Goal: Find specific page/section: Find specific page/section

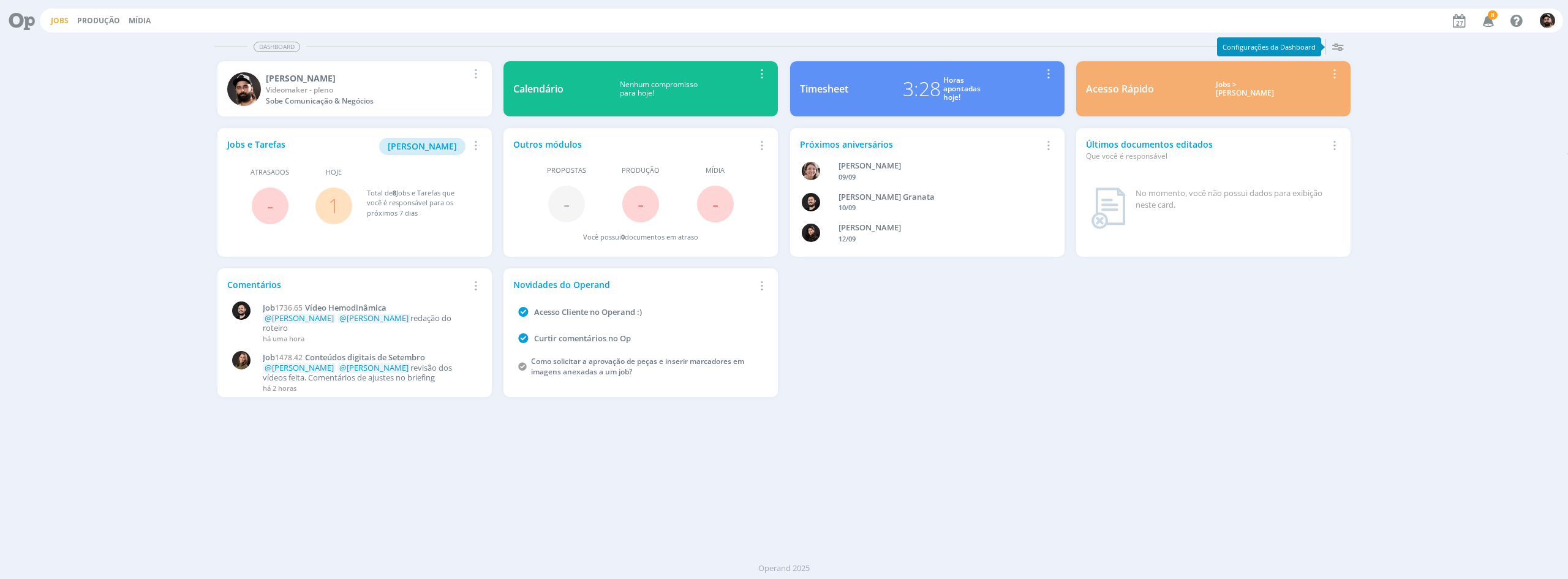
click at [59, 22] on link "Jobs" at bounding box center [60, 21] width 18 height 10
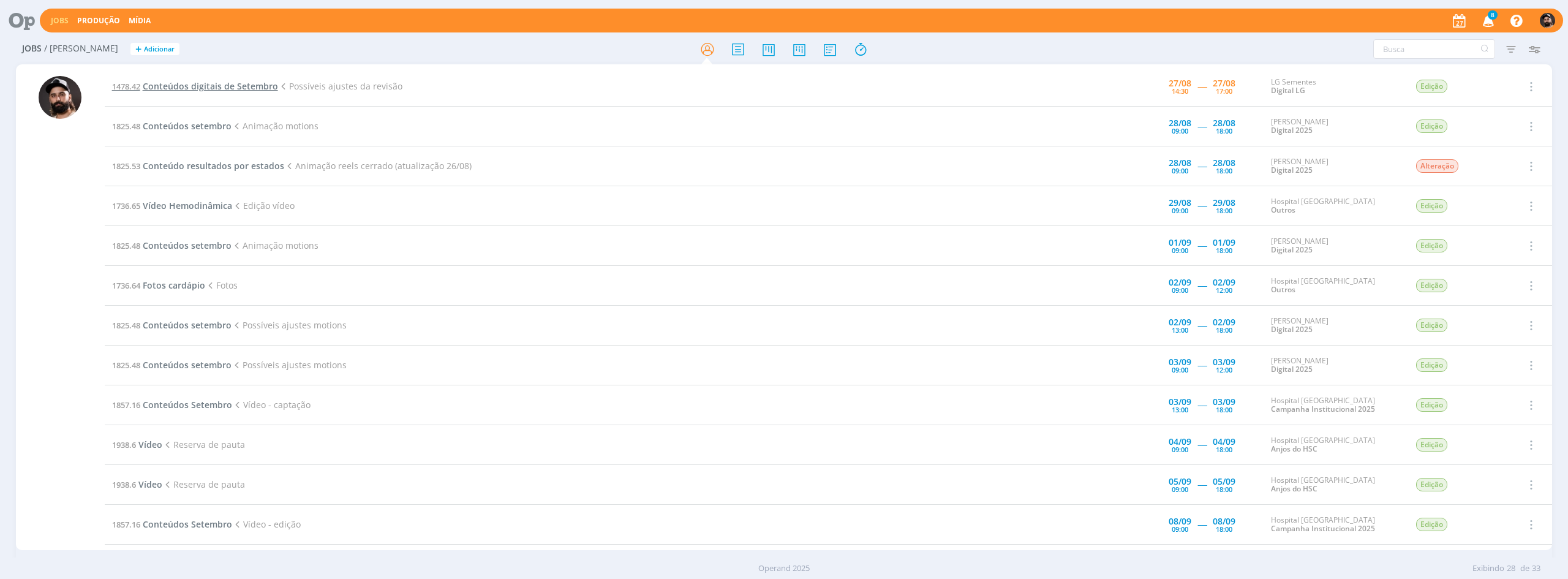
click at [212, 90] on span "Conteúdos digitais de Setembro" at bounding box center [210, 86] width 136 height 11
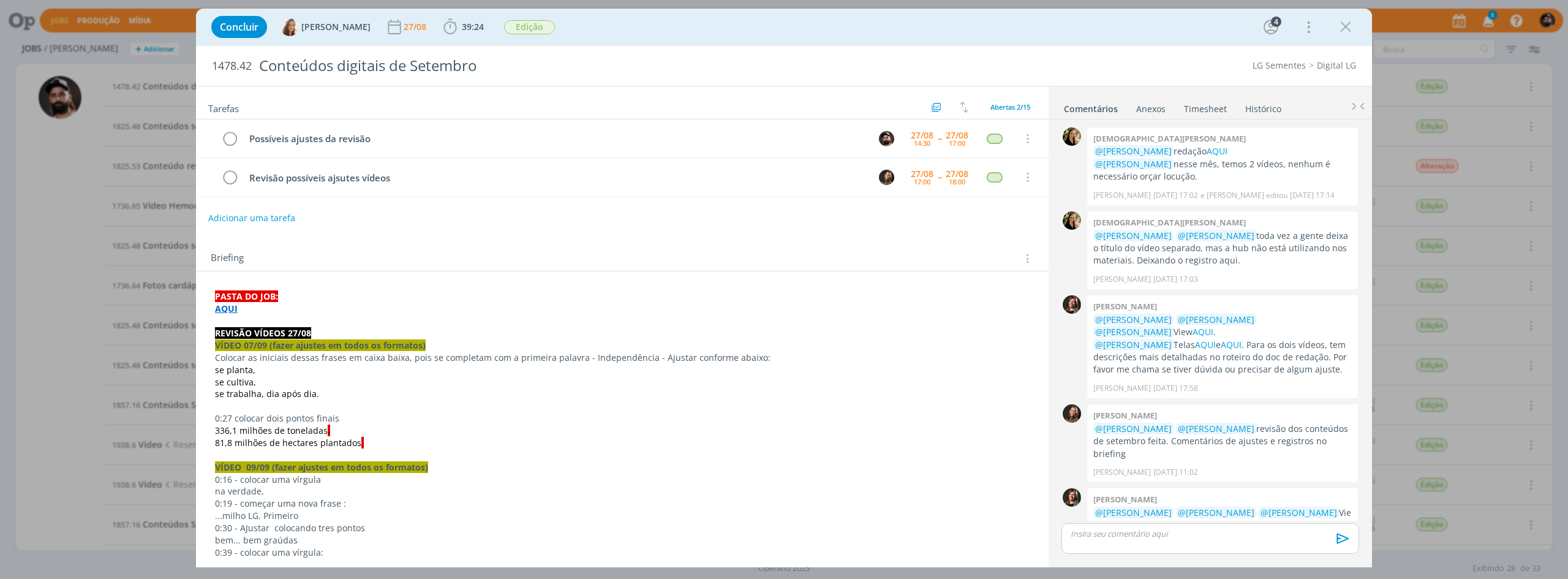
scroll to position [474, 0]
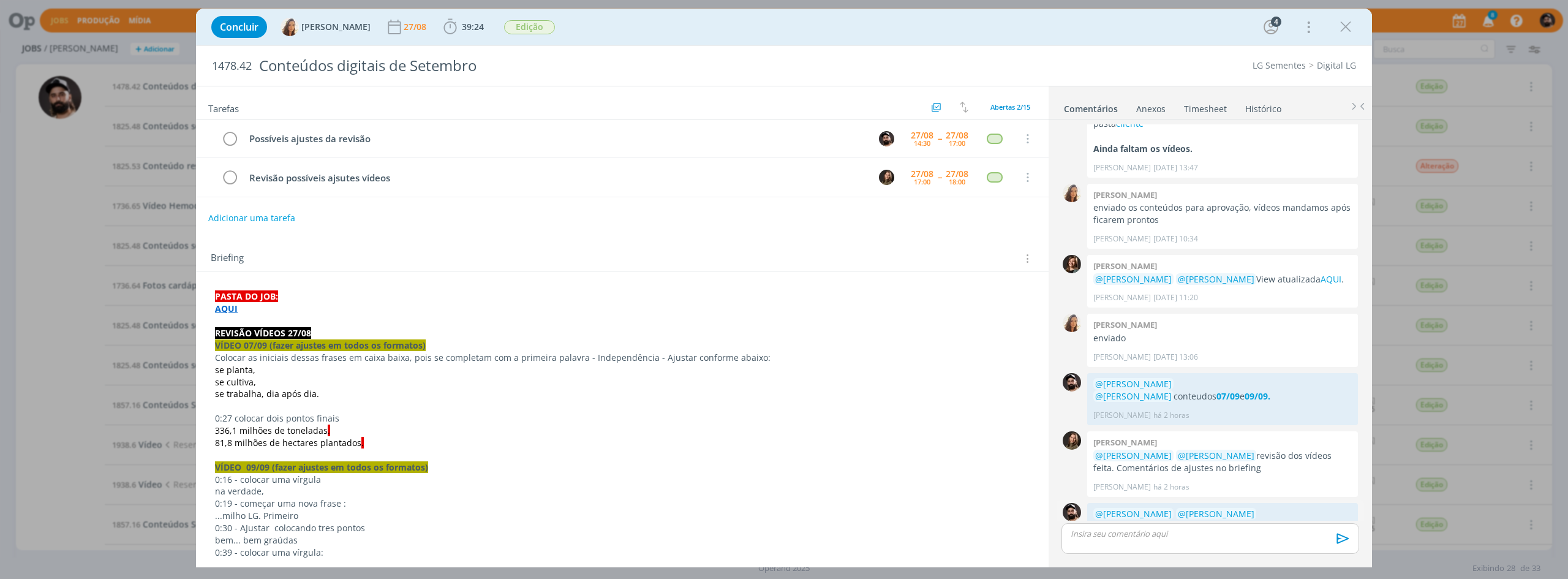
click at [1116, 521] on strong "07/09" at bounding box center [1104, 526] width 23 height 11
click at [1145, 521] on strong "09/09" at bounding box center [1133, 526] width 23 height 11
click at [1349, 27] on icon "dialog" at bounding box center [1345, 27] width 18 height 18
